Goal: Transaction & Acquisition: Purchase product/service

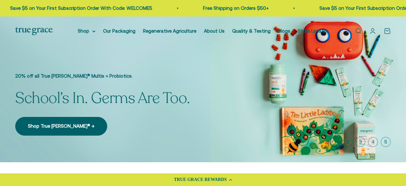
click at [241, 118] on img at bounding box center [203, 89] width 406 height 146
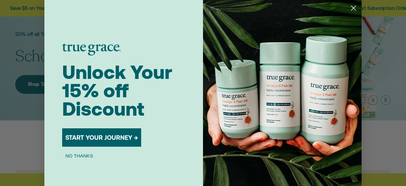
scroll to position [42, 0]
click at [356, 3] on img "POPUP Form" at bounding box center [282, 101] width 159 height 203
click at [355, 5] on circle "Close dialog" at bounding box center [353, 8] width 10 height 10
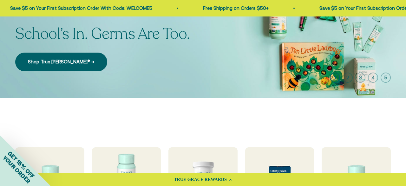
scroll to position [64, 0]
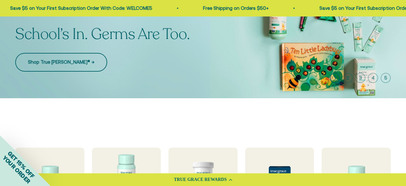
click at [58, 55] on link "Shop True Littles® →" at bounding box center [61, 62] width 92 height 18
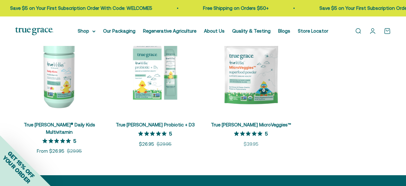
scroll to position [138, 0]
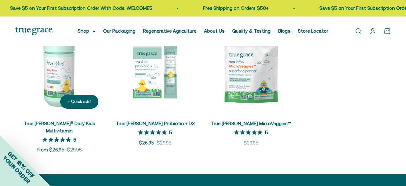
click at [48, 125] on link "True [PERSON_NAME]® Daily Kids Multivitamin" at bounding box center [59, 127] width 71 height 13
